Goal: Task Accomplishment & Management: Complete application form

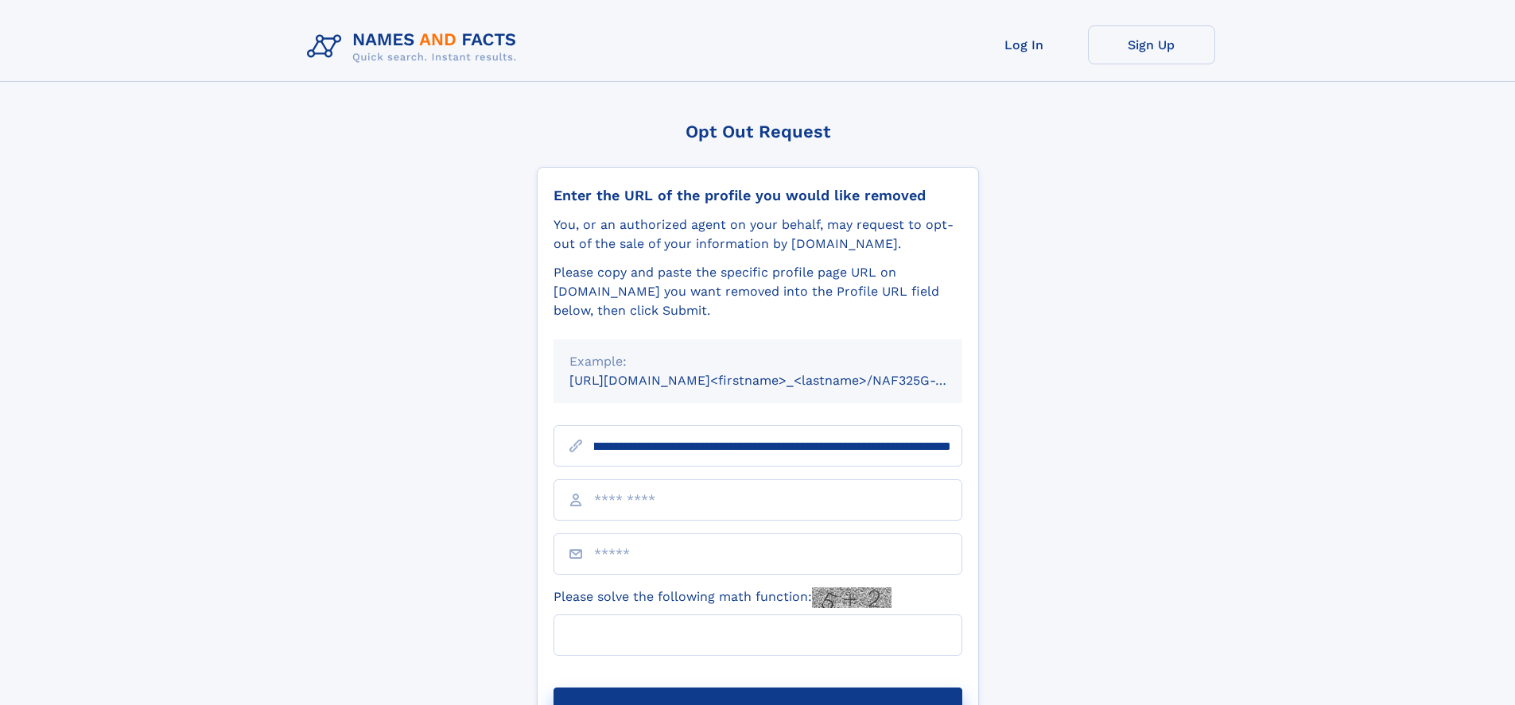
scroll to position [0, 177]
type input "**********"
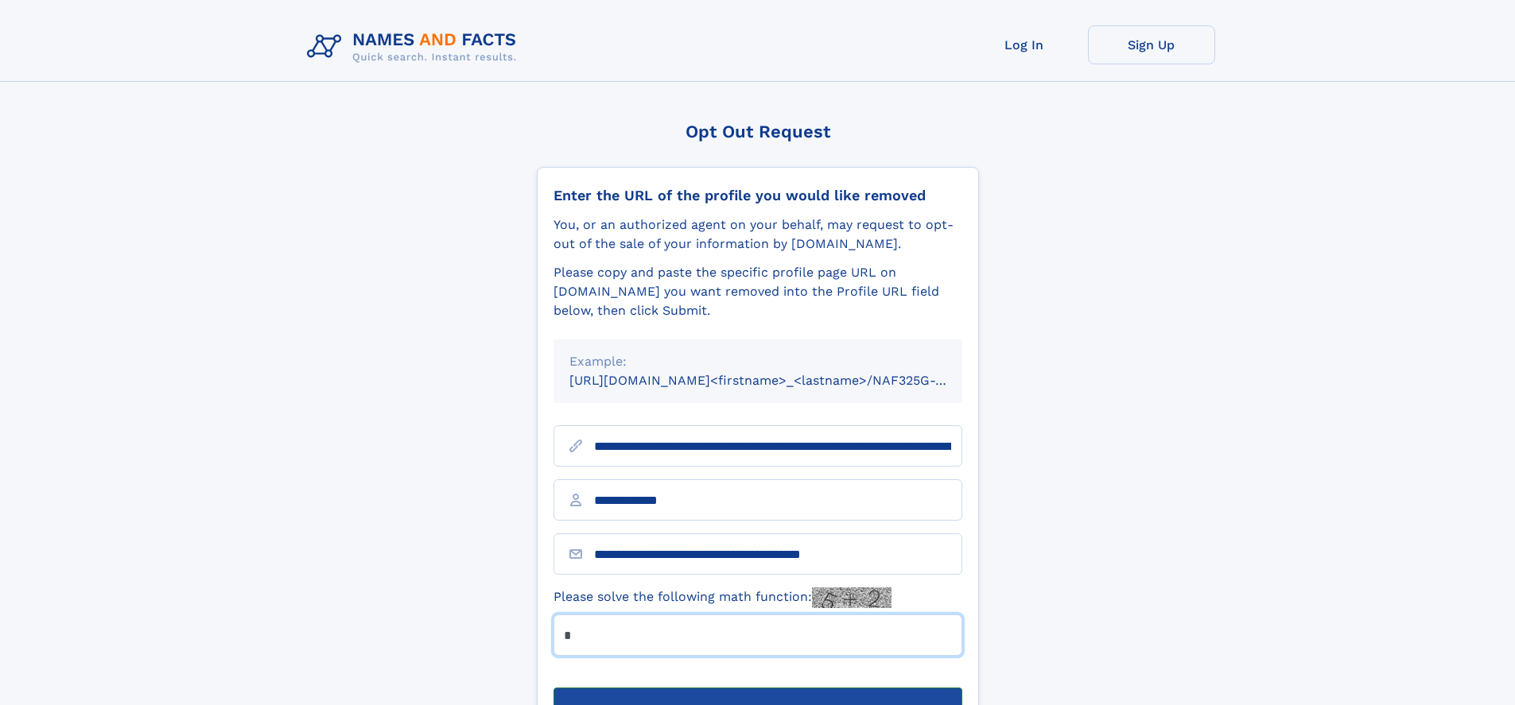
type input "*"
click at [757, 688] on button "Submit Opt Out Request" at bounding box center [758, 713] width 409 height 51
